Goal: Task Accomplishment & Management: Complete application form

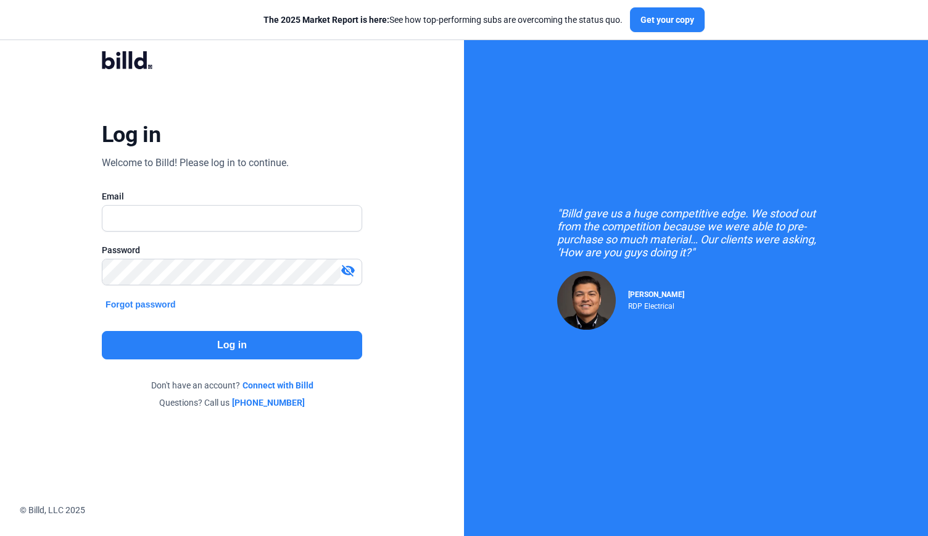
type input "[PERSON_NAME][EMAIL_ADDRESS][DOMAIN_NAME]"
click at [205, 347] on button "Log in" at bounding box center [232, 345] width 261 height 28
click at [186, 343] on button "Log in" at bounding box center [232, 345] width 261 height 28
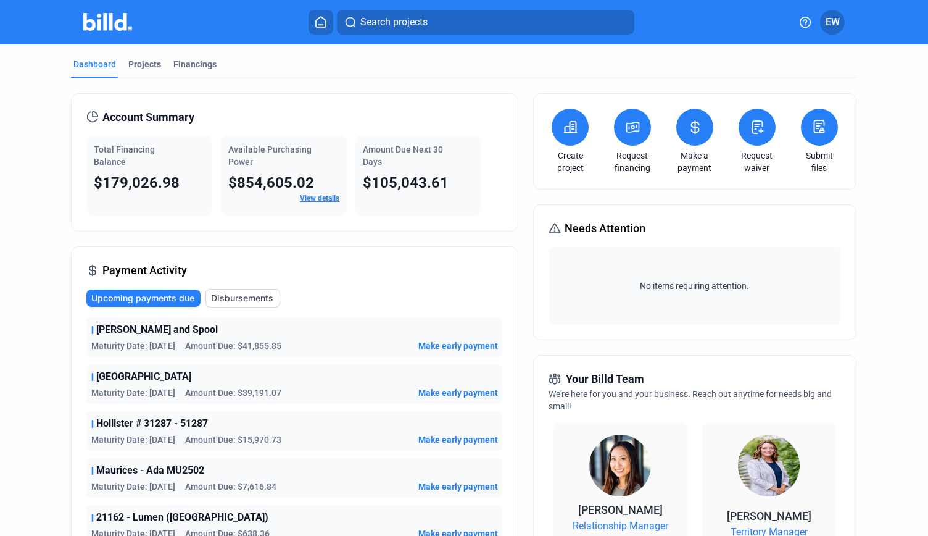
click at [626, 138] on button at bounding box center [632, 127] width 37 height 37
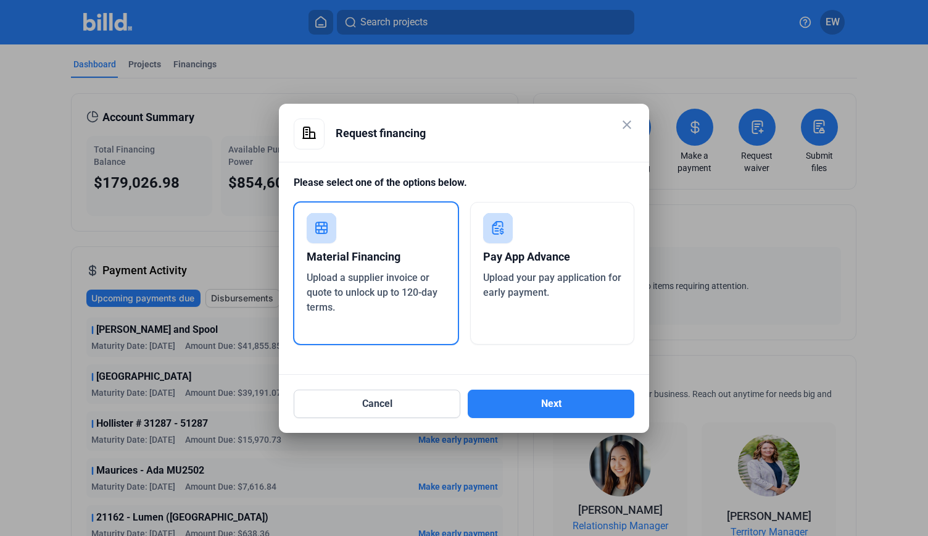
drag, startPoint x: 543, startPoint y: 257, endPoint x: 547, endPoint y: 274, distance: 17.2
click at [544, 257] on div "Pay App Advance" at bounding box center [552, 256] width 139 height 27
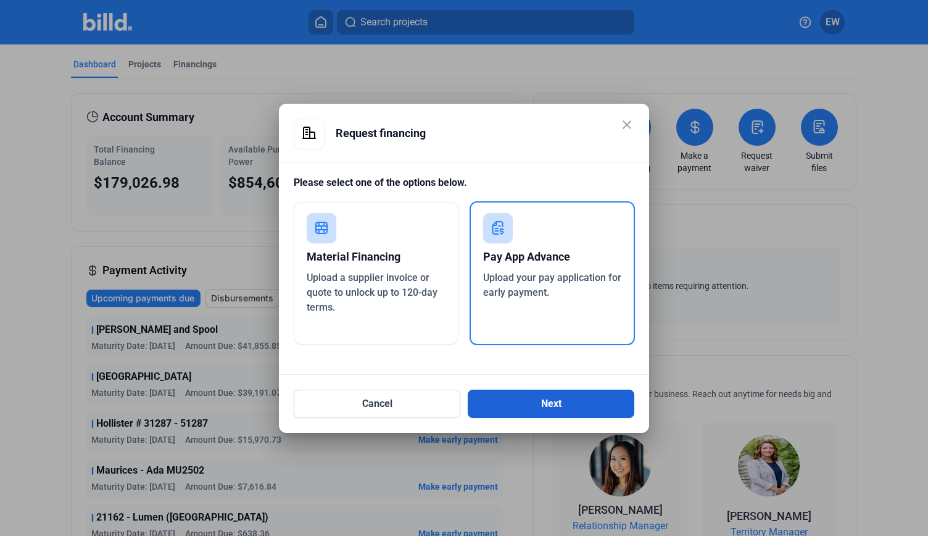
click at [527, 403] on button "Next" at bounding box center [551, 404] width 167 height 28
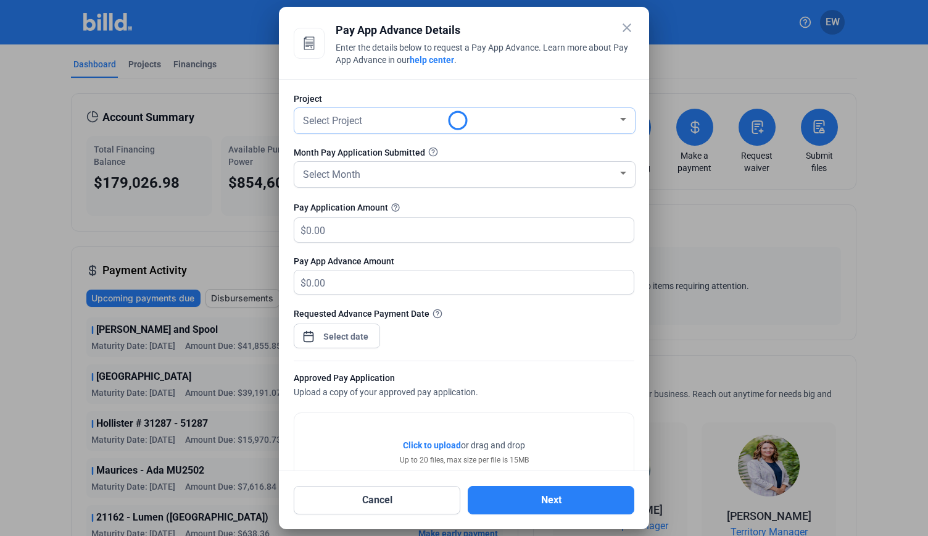
click at [378, 124] on div "Select Project" at bounding box center [459, 119] width 317 height 17
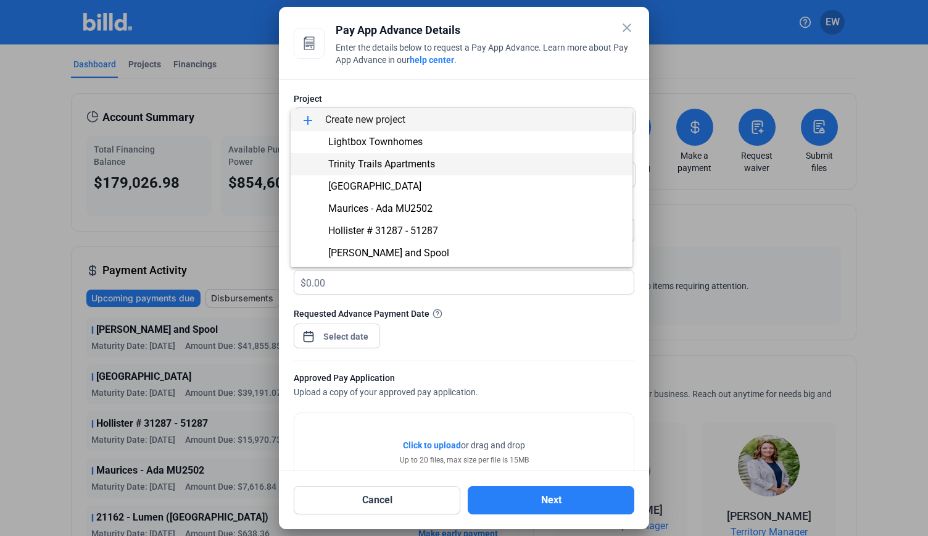
click at [379, 164] on span "Trinity Trails Apartments" at bounding box center [381, 164] width 107 height 12
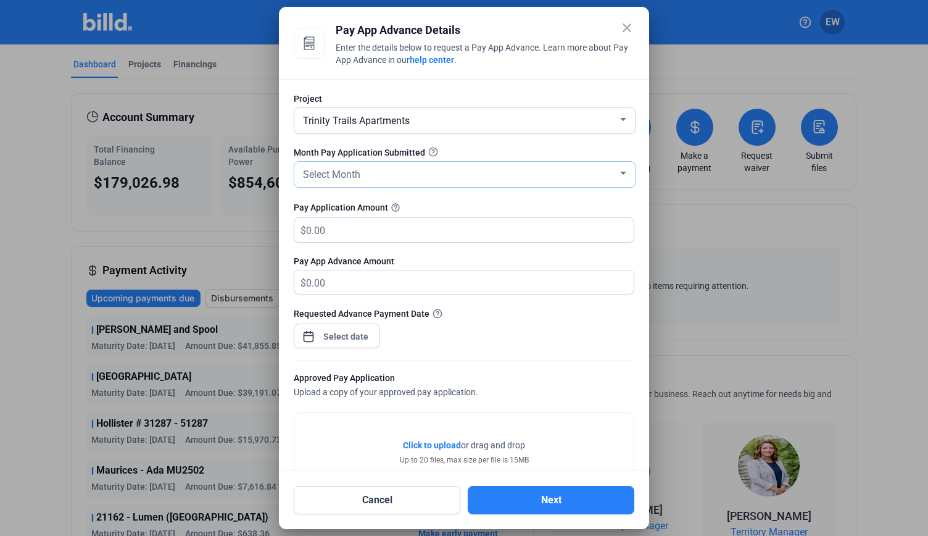
click at [372, 178] on div "Select Month" at bounding box center [459, 173] width 317 height 17
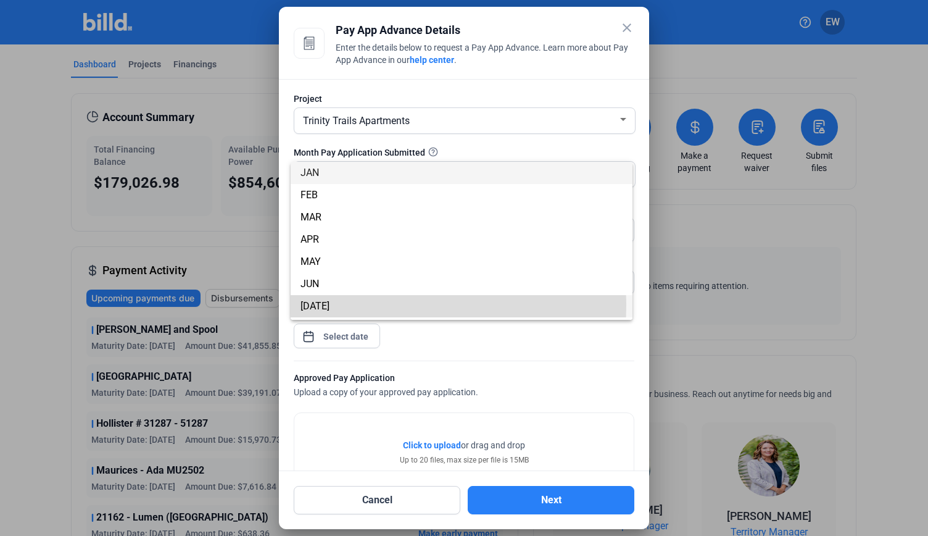
click at [307, 306] on span "JUL" at bounding box center [315, 306] width 29 height 12
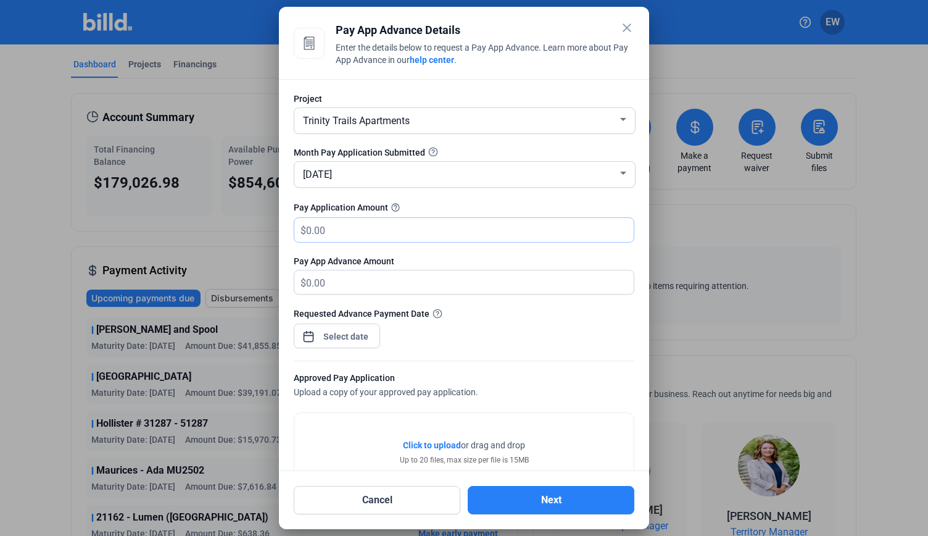
click at [344, 229] on input "text" at bounding box center [463, 230] width 314 height 24
type input "85,926.37"
click at [334, 336] on div "close Pay App Advance Details Enter the details below to request a Pay App Adva…" at bounding box center [464, 268] width 928 height 536
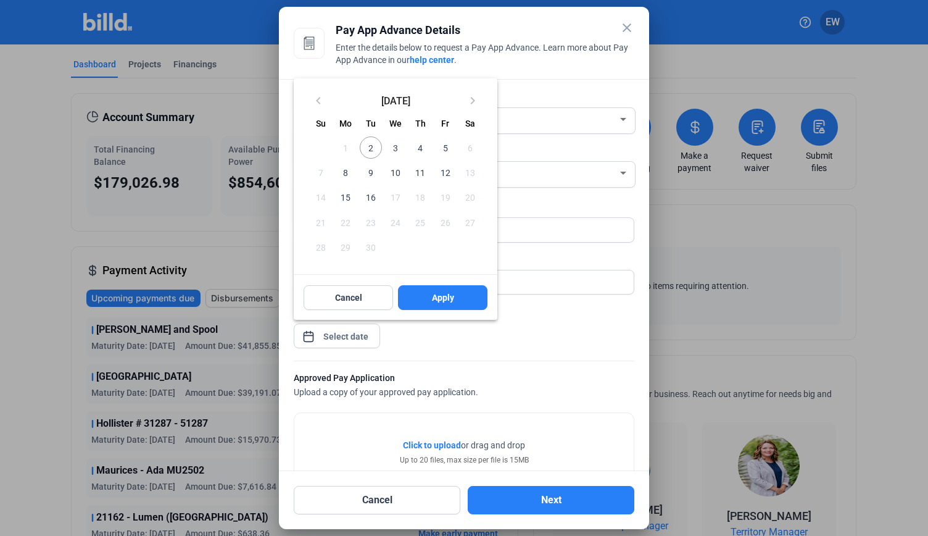
click at [375, 143] on span "2" at bounding box center [371, 147] width 22 height 22
click at [432, 298] on span "Apply" at bounding box center [443, 297] width 22 height 12
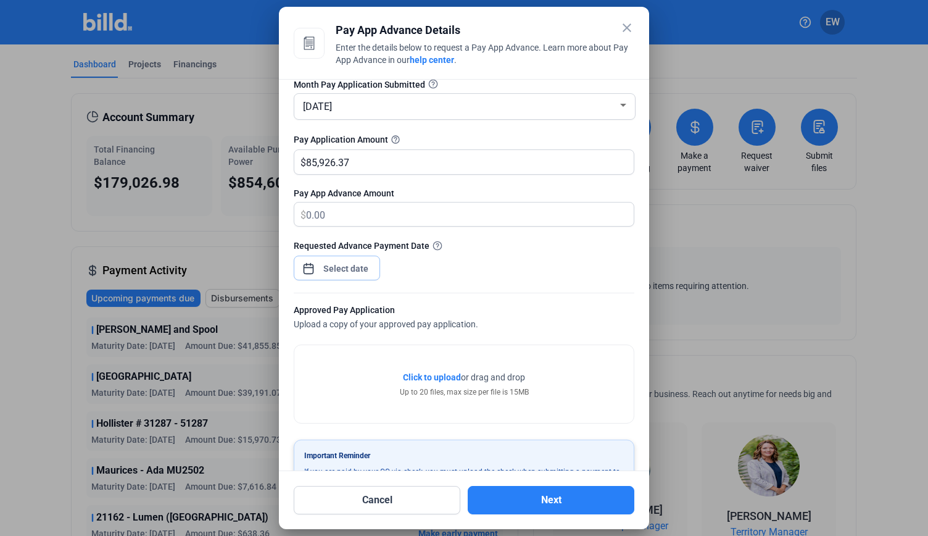
scroll to position [109, 0]
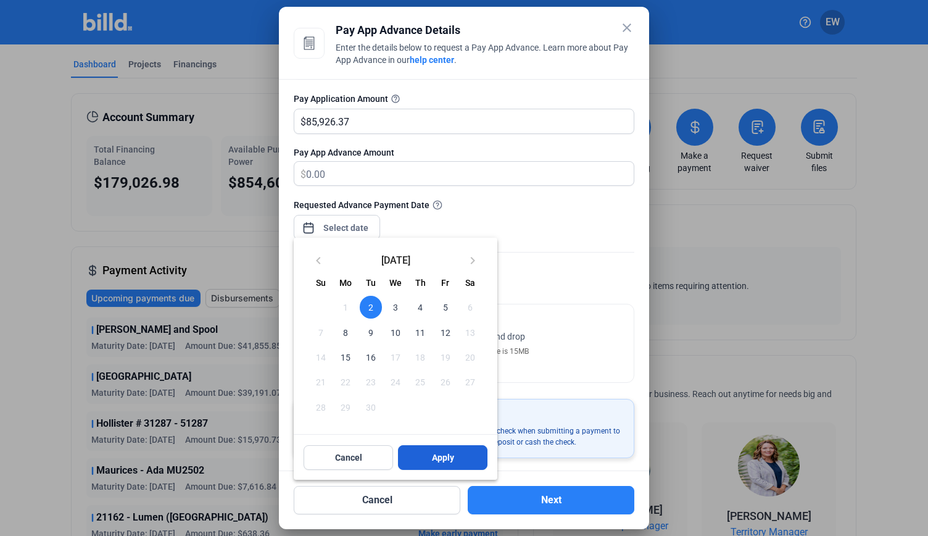
click at [438, 453] on span "Apply" at bounding box center [443, 457] width 22 height 12
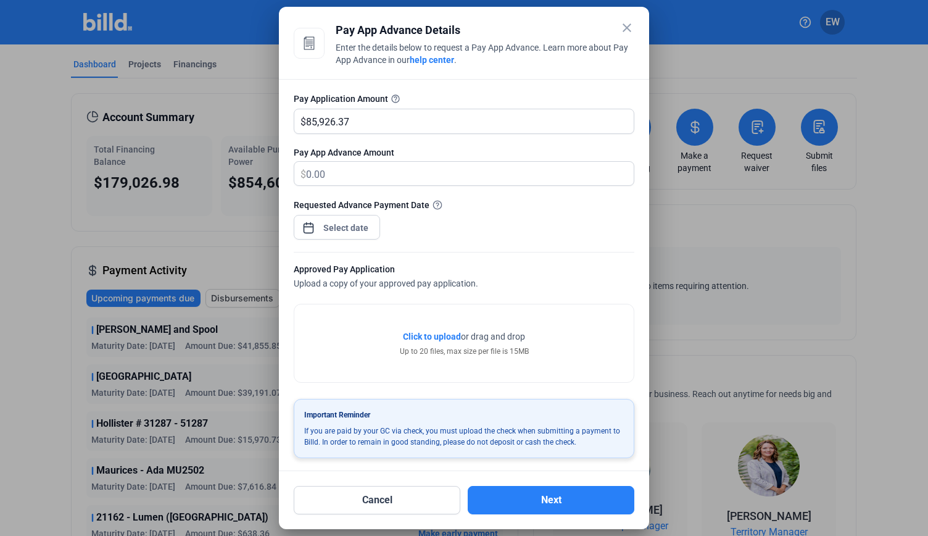
click at [444, 335] on span "Click to upload" at bounding box center [432, 337] width 58 height 10
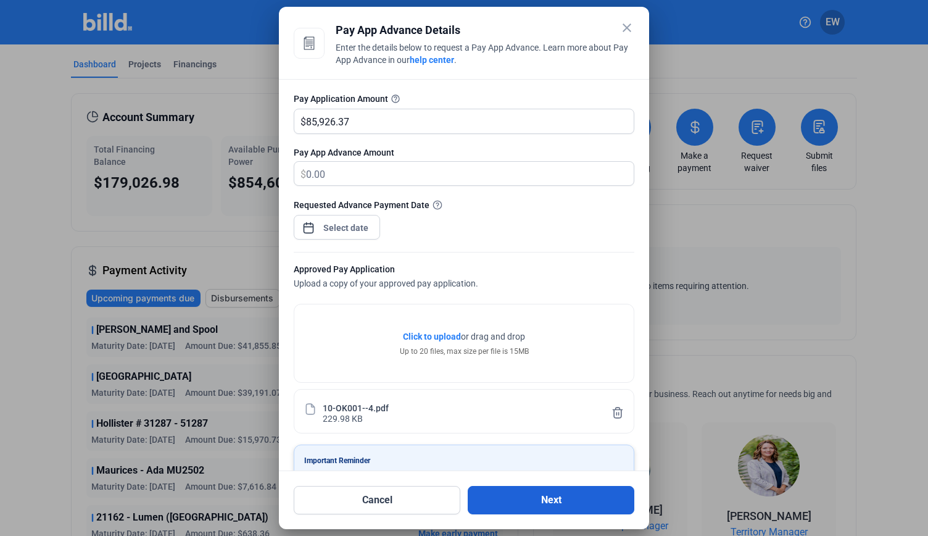
click at [548, 494] on button "Next" at bounding box center [551, 500] width 167 height 28
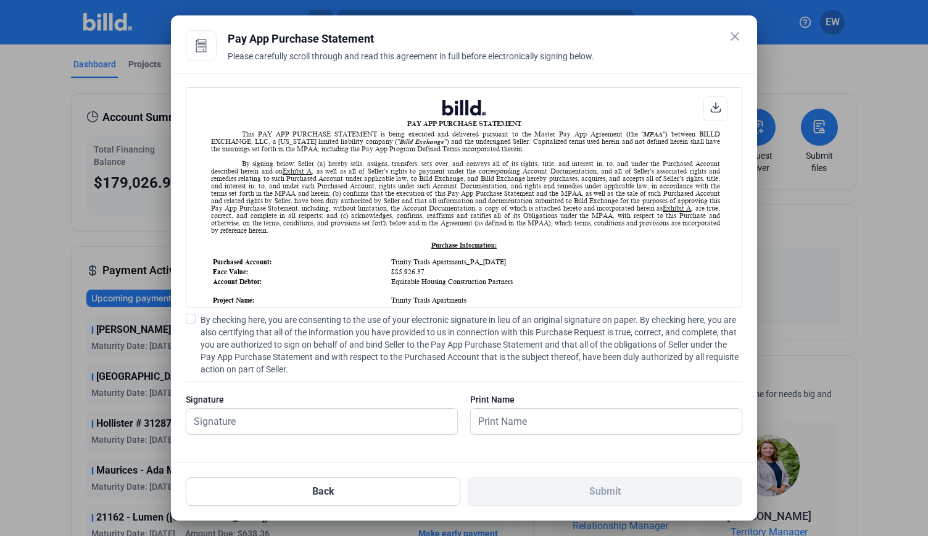
scroll to position [1, 0]
click at [191, 322] on span at bounding box center [191, 319] width 10 height 10
click at [0, 0] on input "By checking here, you are consenting to the use of your electronic signature in…" at bounding box center [0, 0] width 0 height 0
click at [252, 422] on input "text" at bounding box center [314, 421] width 257 height 25
click at [496, 422] on input "text" at bounding box center [599, 421] width 257 height 25
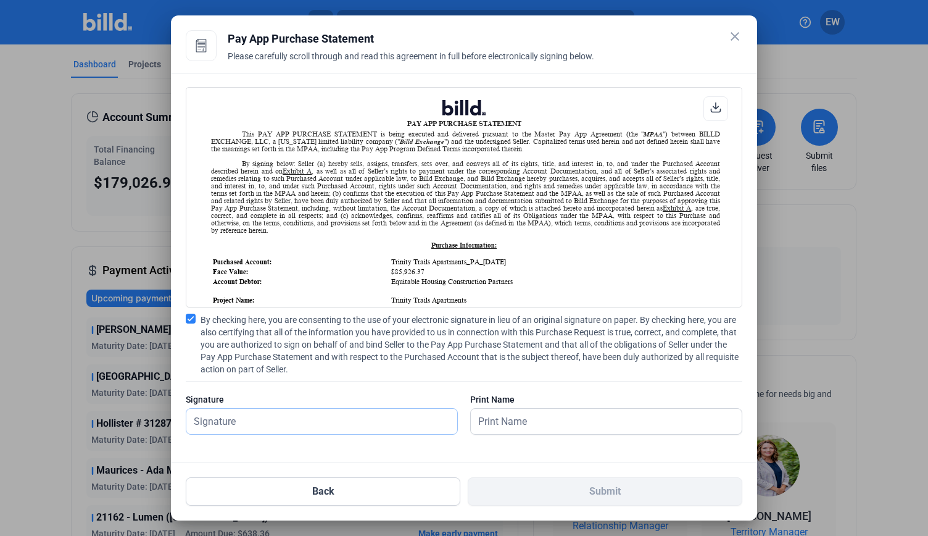
type input "[PERSON_NAME]"
click at [519, 422] on input "text" at bounding box center [606, 421] width 271 height 25
type input "[PERSON_NAME]"
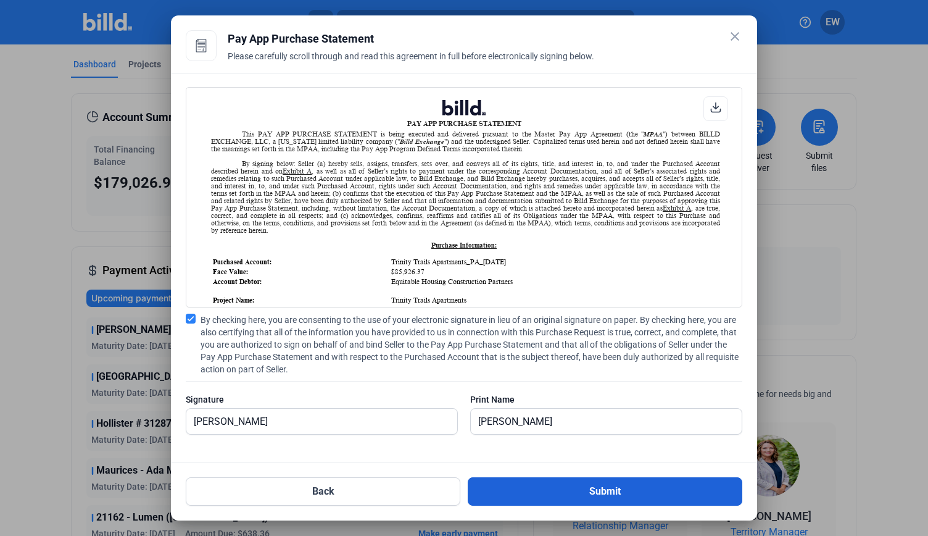
click at [625, 490] on button "Submit" at bounding box center [605, 491] width 275 height 28
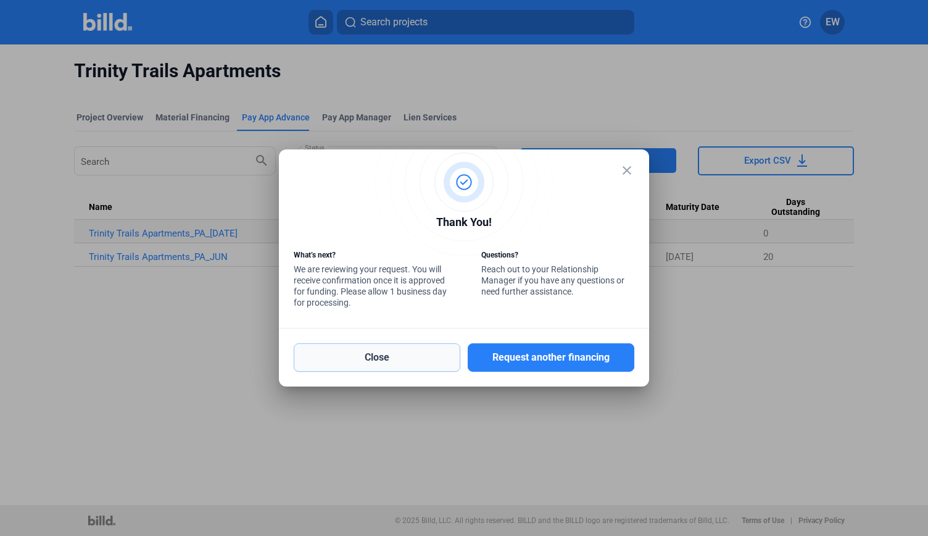
click at [388, 362] on button "Close" at bounding box center [377, 357] width 167 height 28
